Goal: Task Accomplishment & Management: Manage account settings

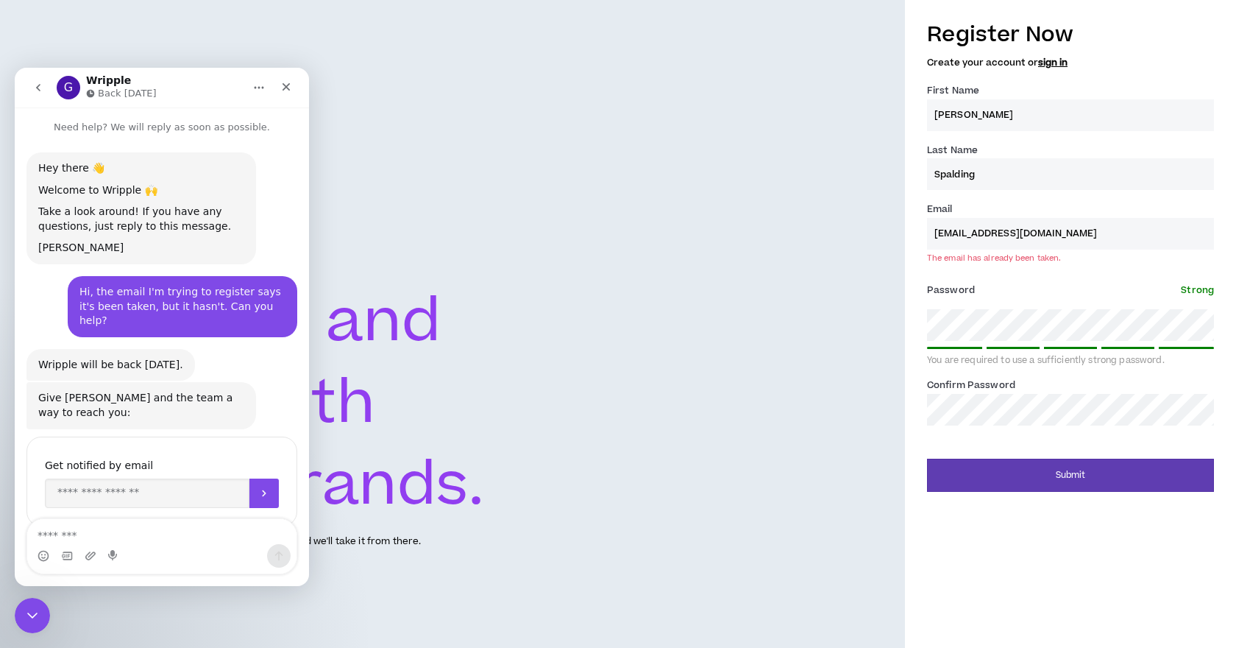
scroll to position [129, 0]
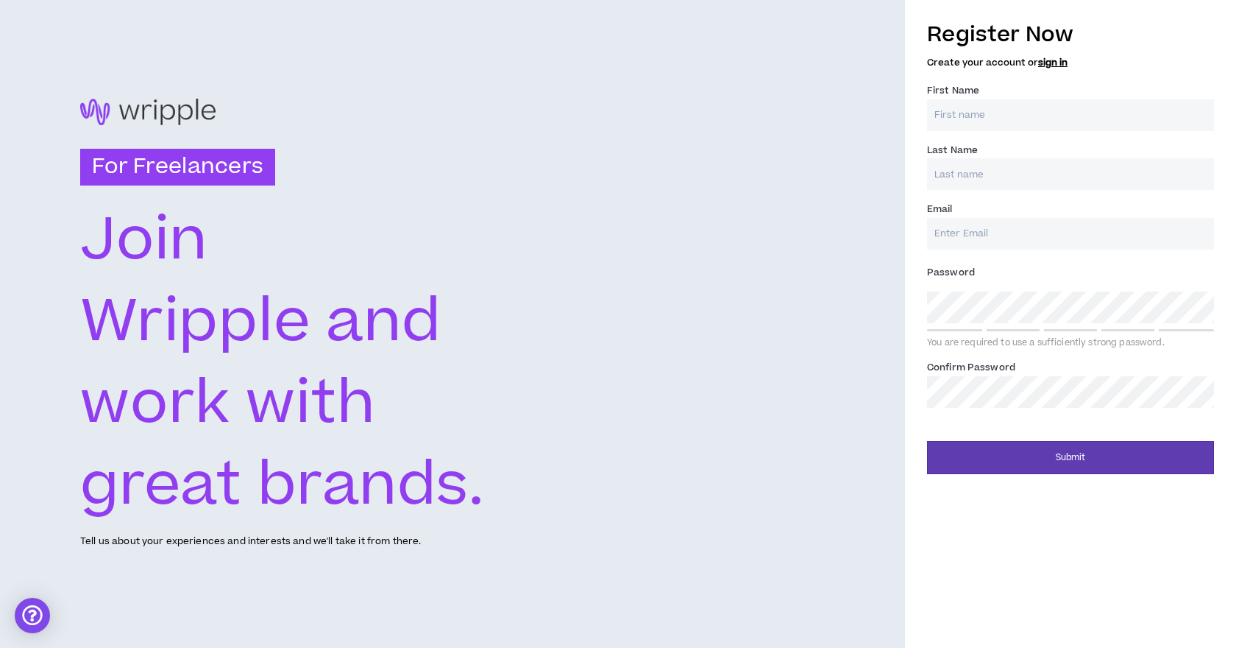
click at [1013, 118] on input "First Name *" at bounding box center [1070, 115] width 287 height 32
type input "[PERSON_NAME]"
type input "Spalding"
type input "j"
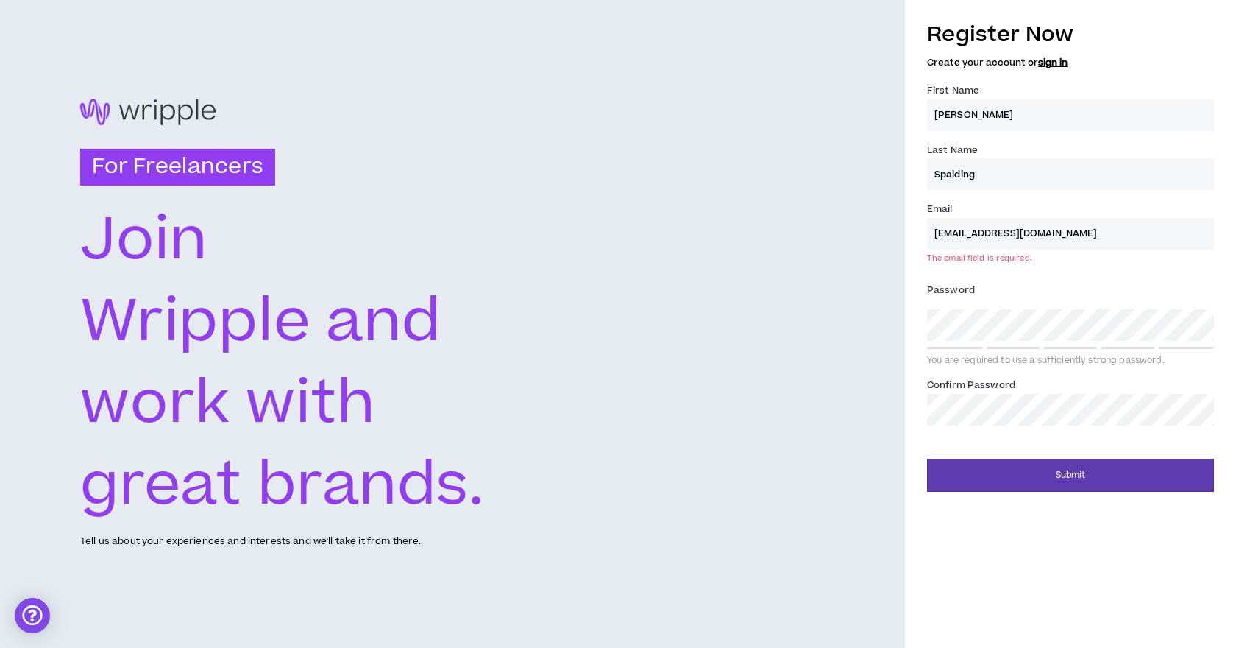
type input "[EMAIL_ADDRESS][DOMAIN_NAME]"
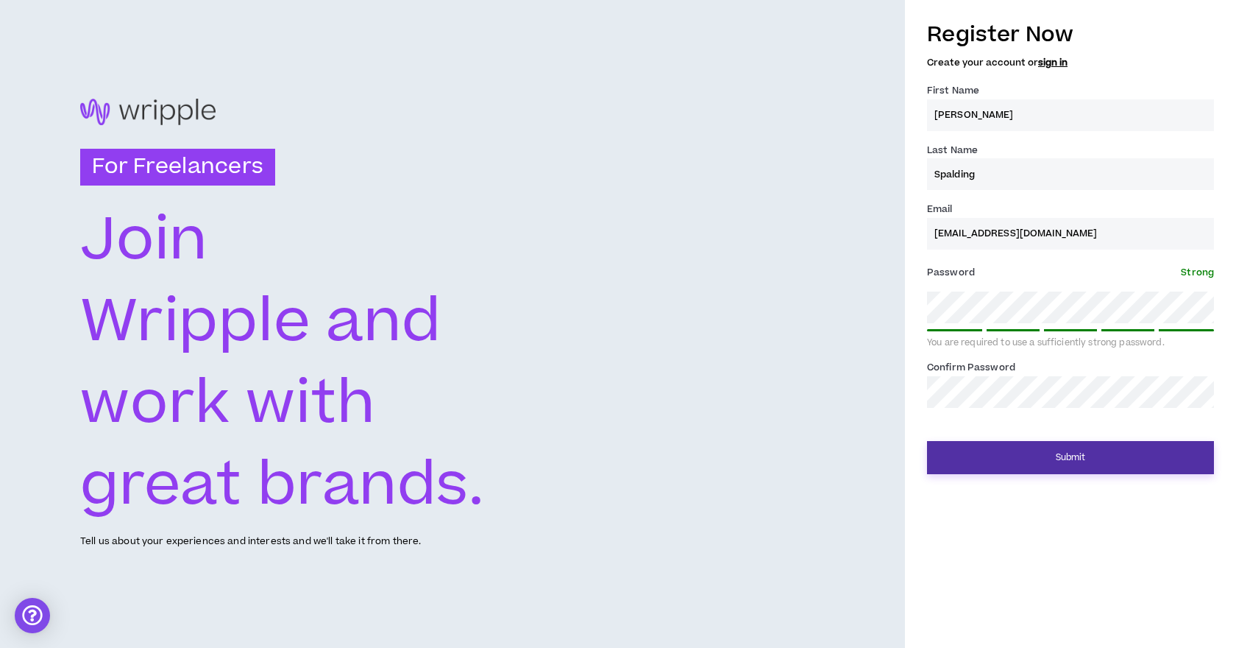
click at [1085, 455] on button "Submit" at bounding box center [1070, 457] width 287 height 33
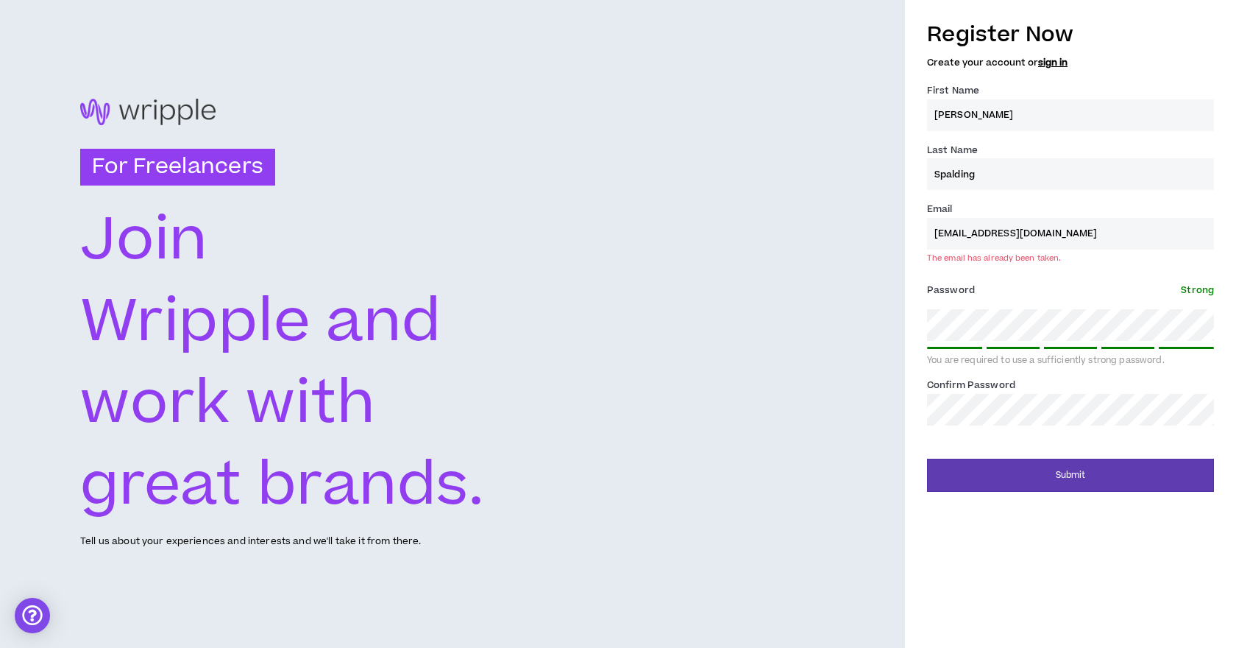
click at [829, 358] on div "For Freelancers Join Wripple and work with great brands. Tell us about your exp…" at bounding box center [452, 324] width 905 height 648
click at [1047, 60] on link "sign in" at bounding box center [1052, 62] width 29 height 13
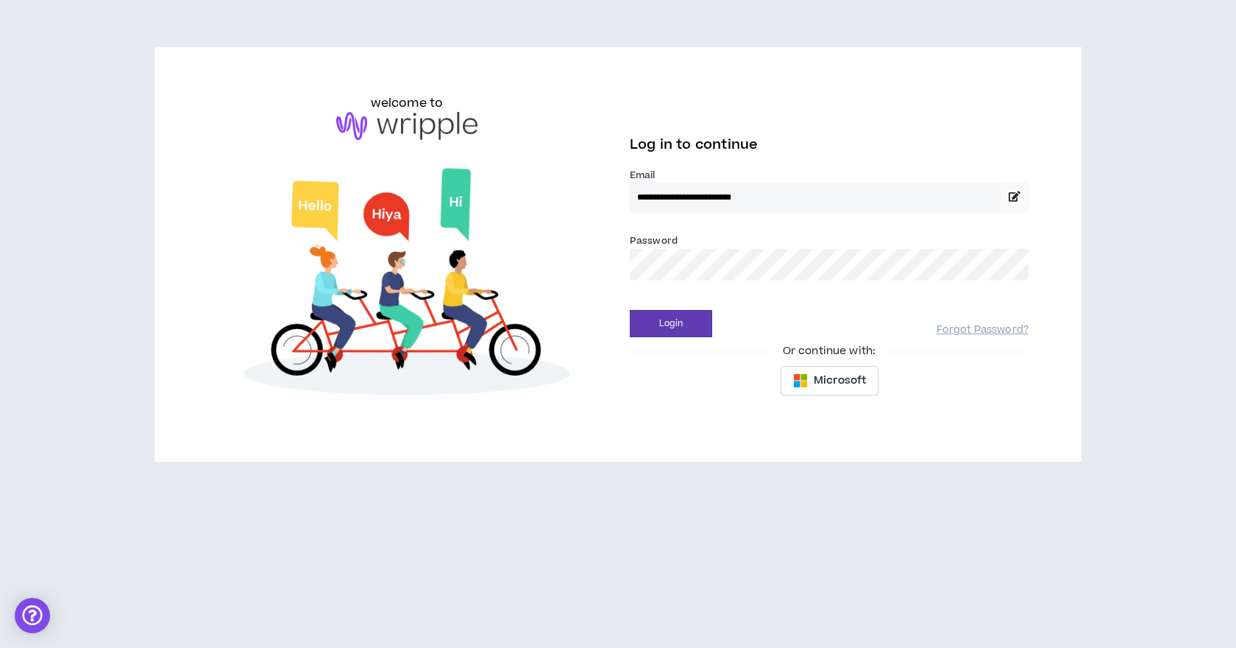
click at [812, 193] on input "**********" at bounding box center [815, 198] width 371 height 32
click at [979, 330] on link "Forgot Password?" at bounding box center [983, 330] width 92 height 14
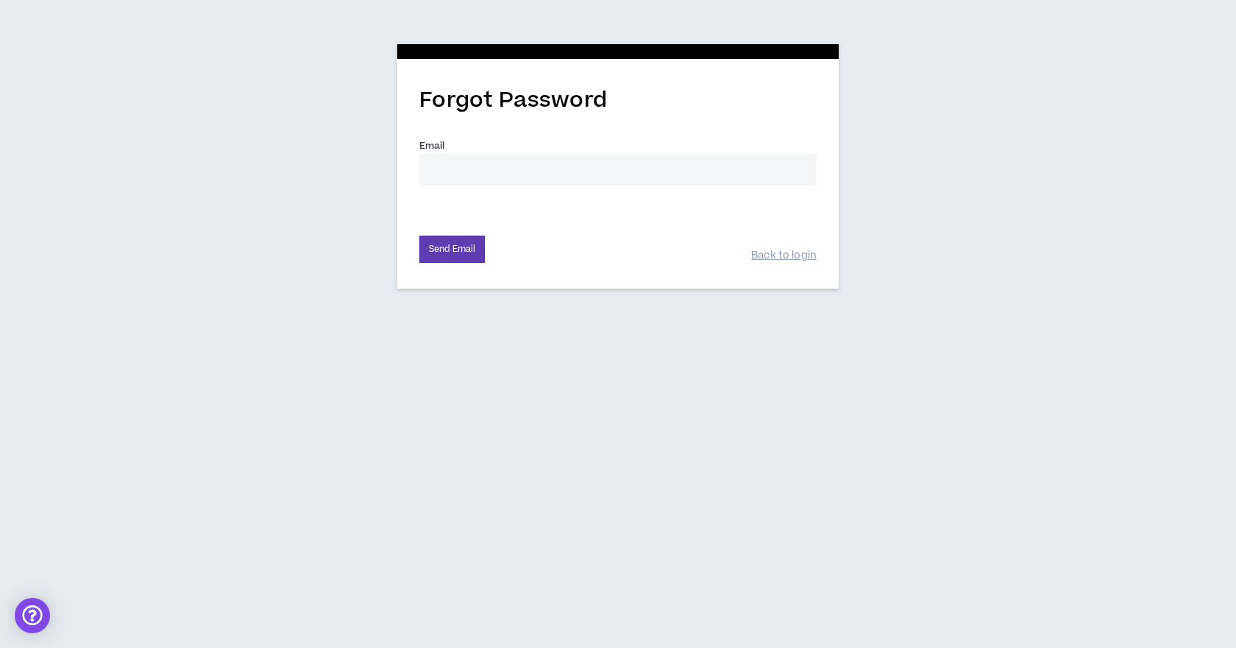
click at [518, 189] on div "Email *" at bounding box center [617, 168] width 397 height 60
click at [518, 173] on input "Email *" at bounding box center [617, 170] width 397 height 32
type input "[EMAIL_ADDRESS][DOMAIN_NAME]"
click at [274, 281] on div "Forgot Password Email * johnspaldingwork@gmail.com Send Email Back to login" at bounding box center [618, 162] width 1236 height 325
click at [444, 242] on button "Send Email" at bounding box center [451, 248] width 65 height 27
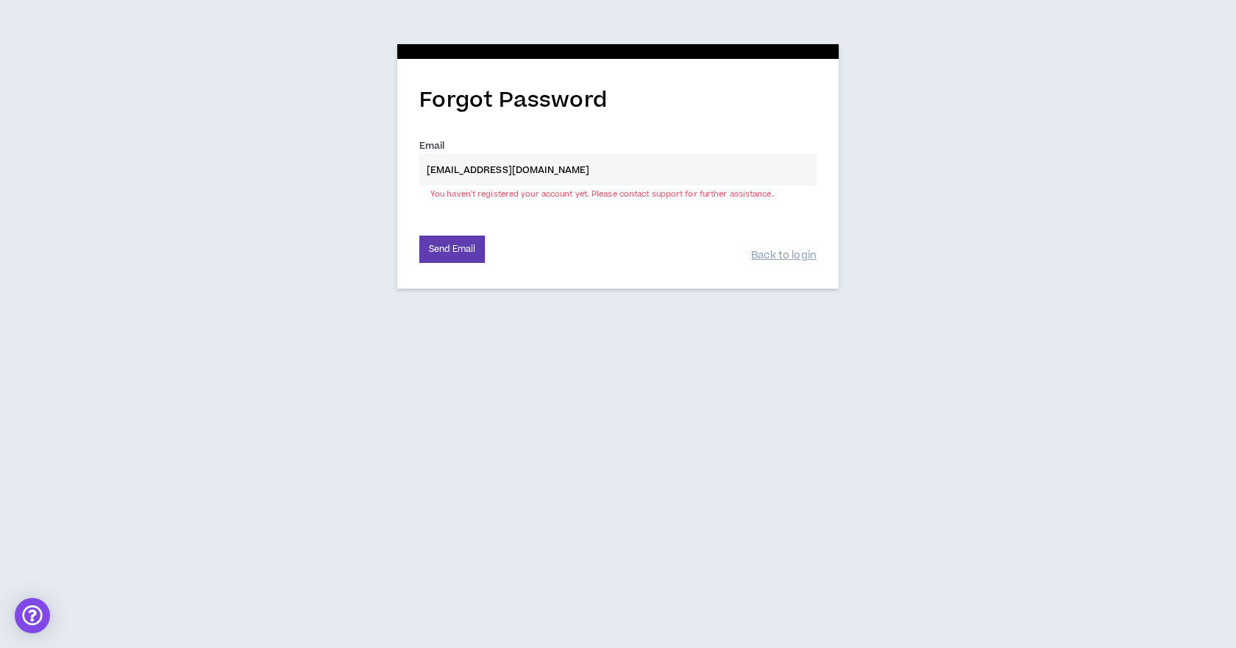
click at [773, 247] on div "Back to login" at bounding box center [783, 248] width 65 height 29
click at [782, 255] on link "Back to login" at bounding box center [783, 256] width 65 height 14
